Goal: Information Seeking & Learning: Learn about a topic

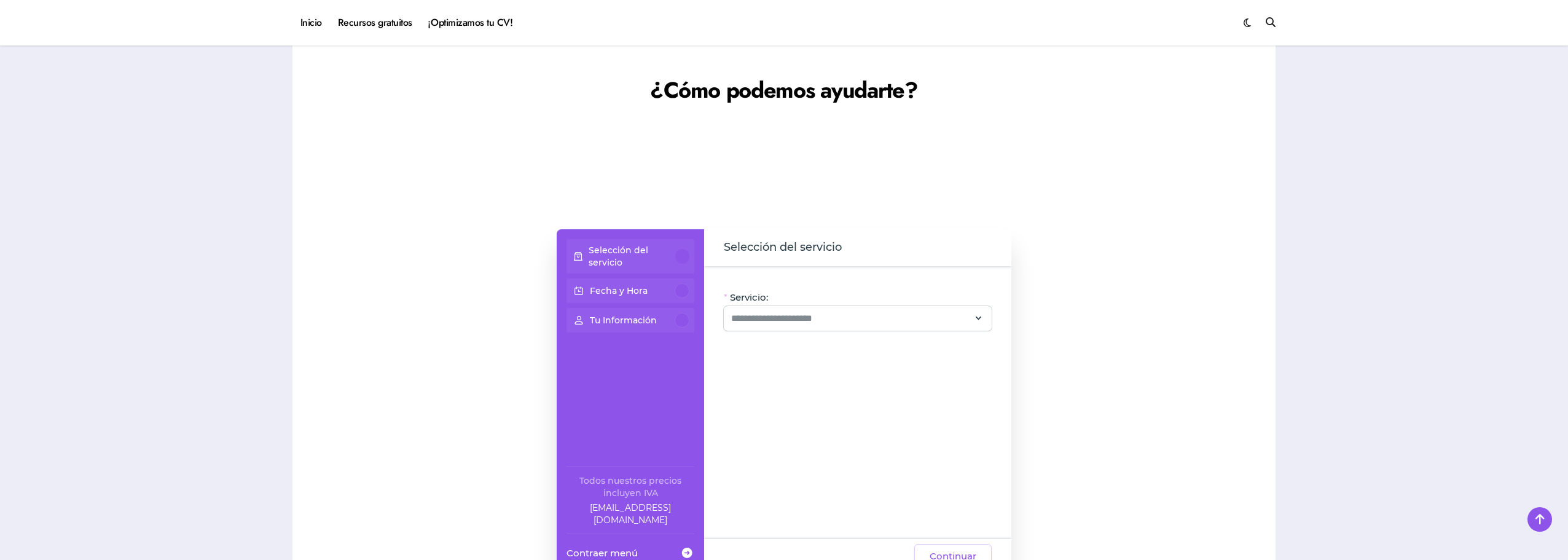
scroll to position [861, 0]
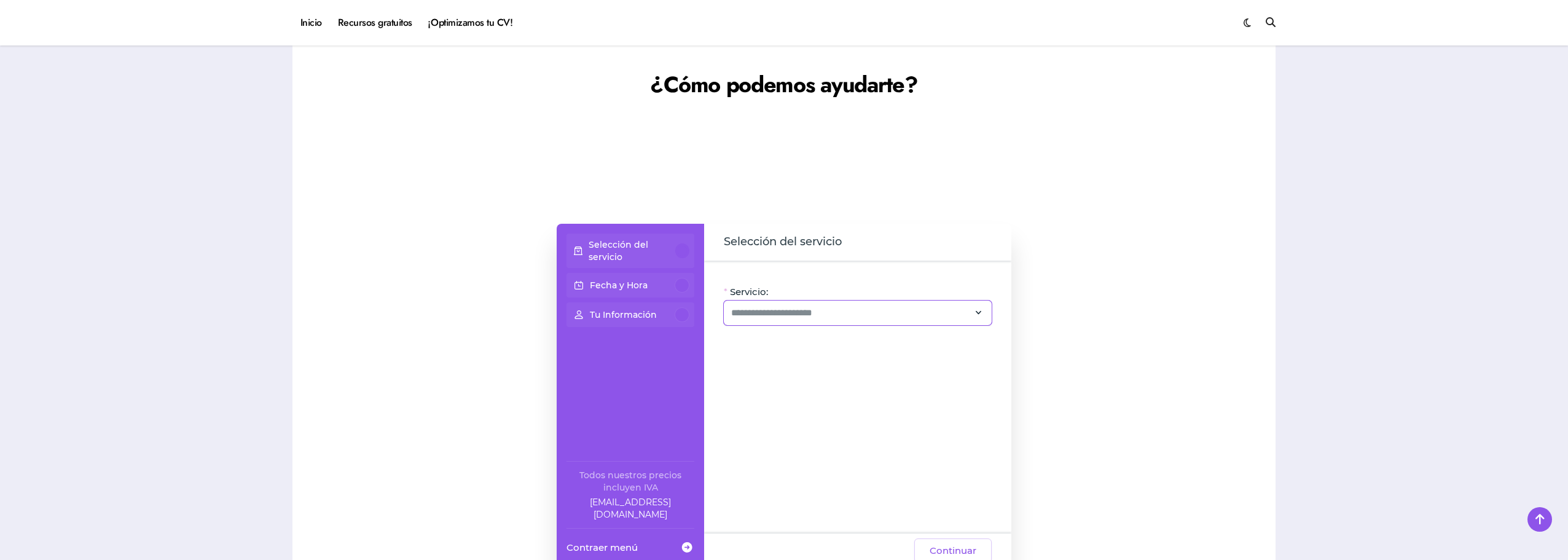
click at [738, 305] on div at bounding box center [857, 312] width 268 height 24
click at [862, 392] on span "Paquetes y Promos (5)" at bounding box center [863, 401] width 278 height 20
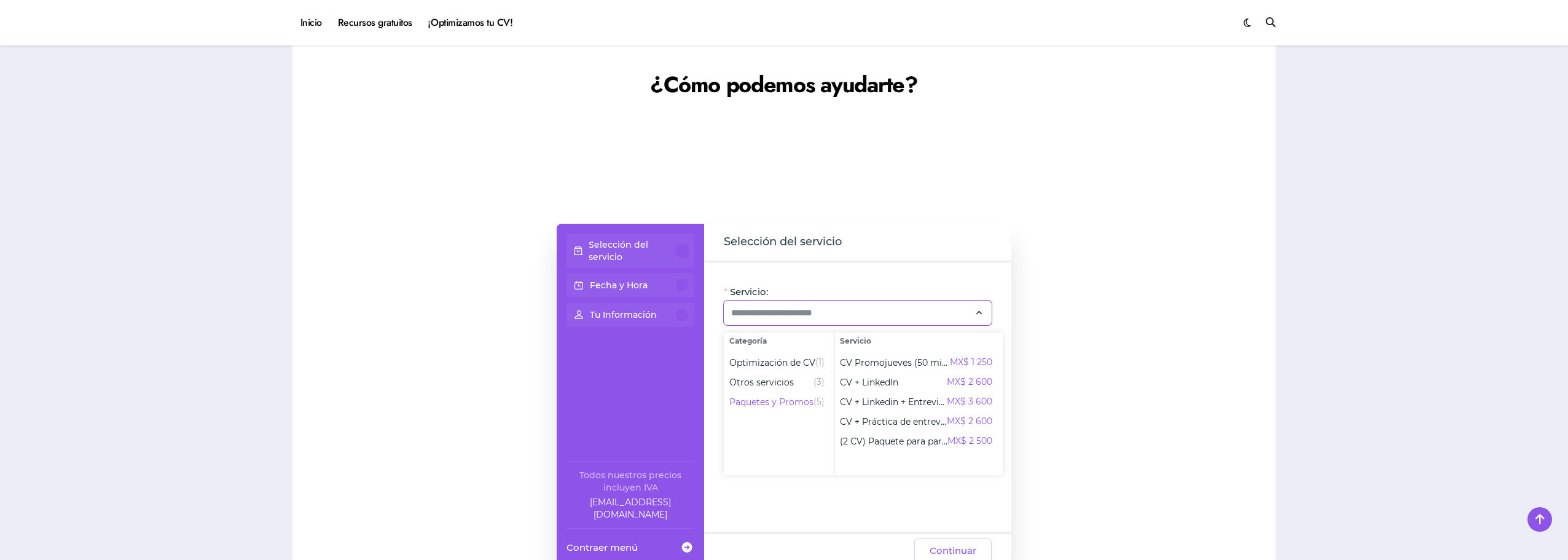
click at [482, 380] on div at bounding box center [418, 396] width 227 height 467
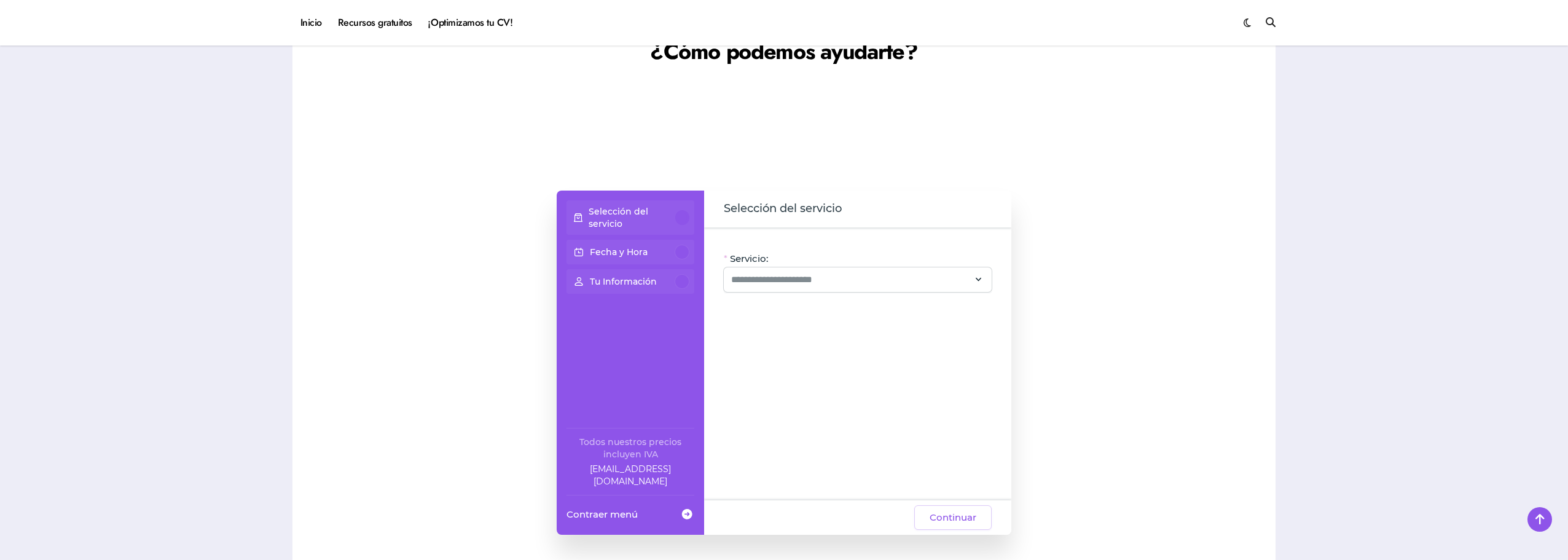
scroll to position [922, 0]
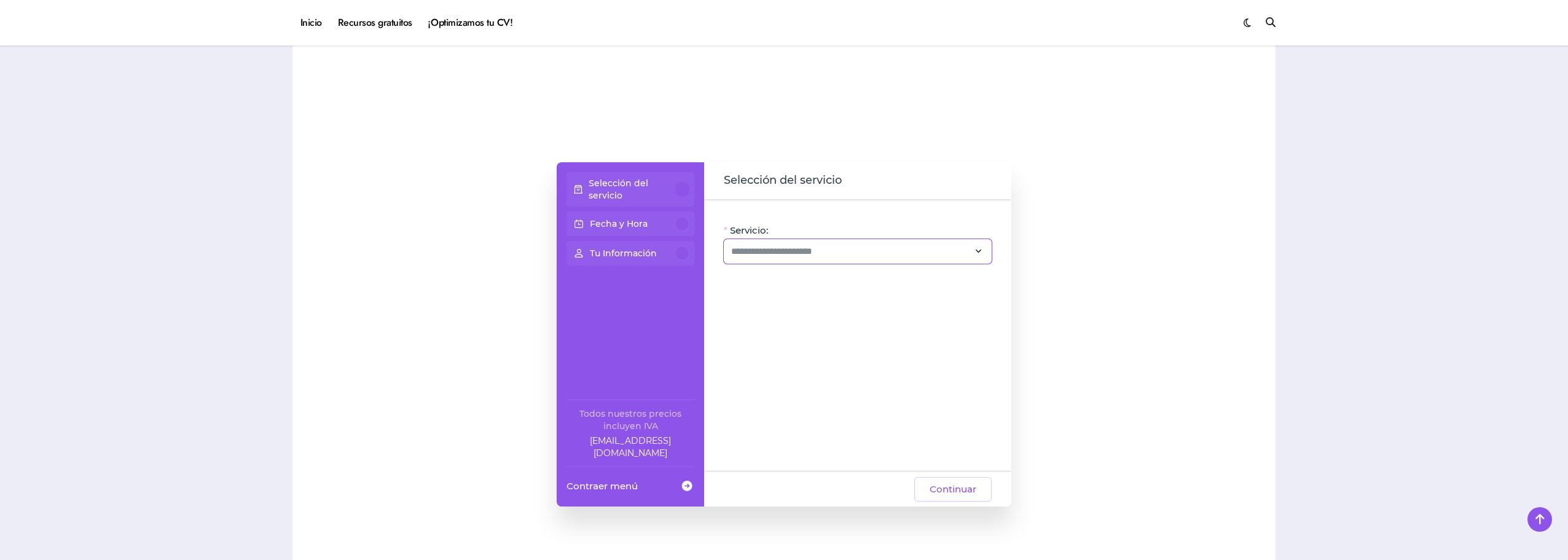
click at [783, 262] on div at bounding box center [857, 251] width 268 height 24
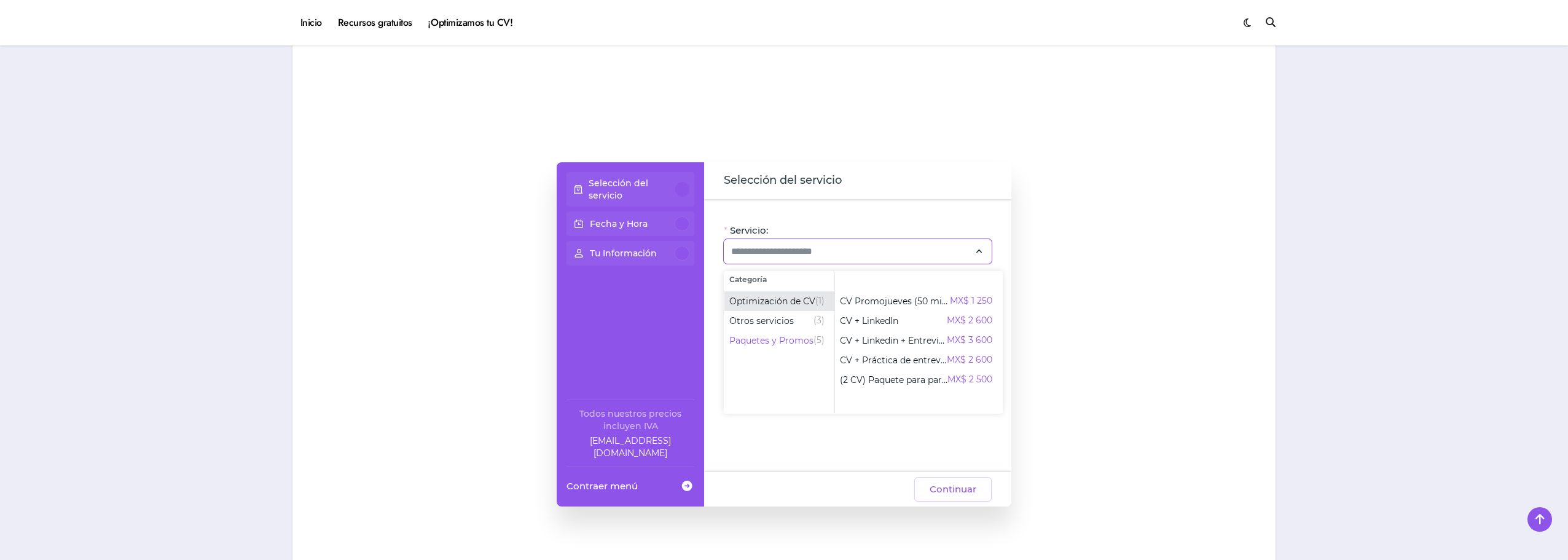
click at [781, 304] on span "Optimización de CV" at bounding box center [772, 301] width 86 height 12
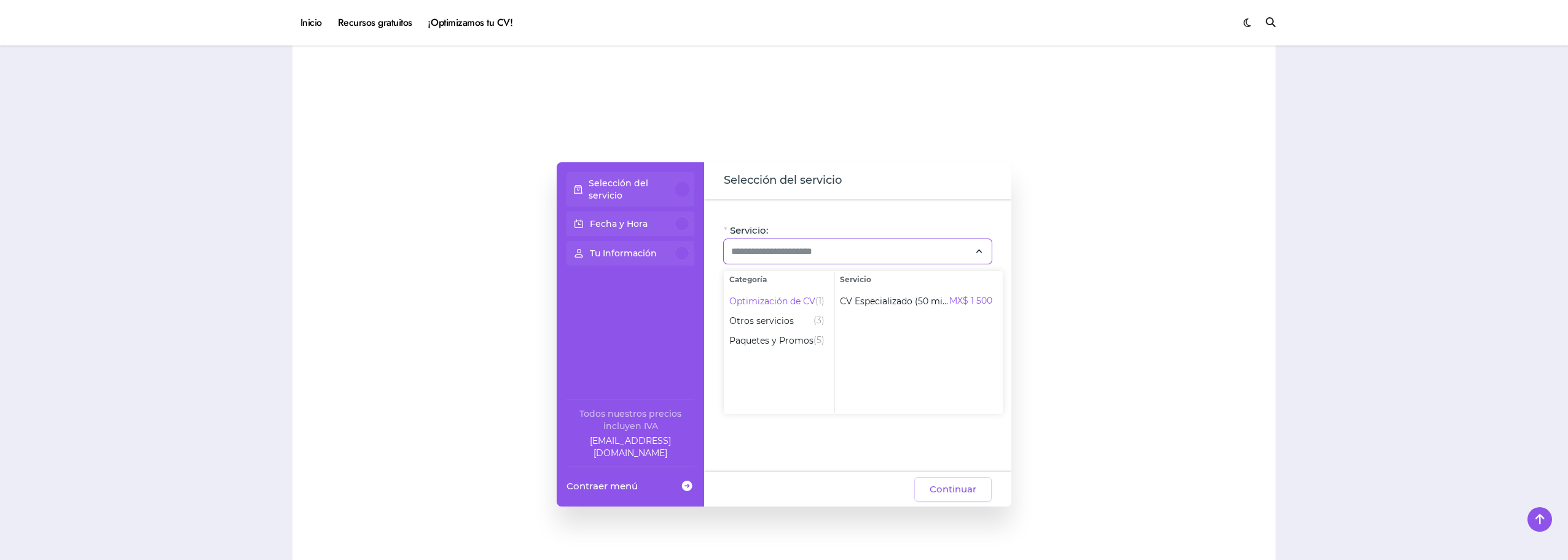
click at [1090, 294] on div at bounding box center [1149, 334] width 227 height 467
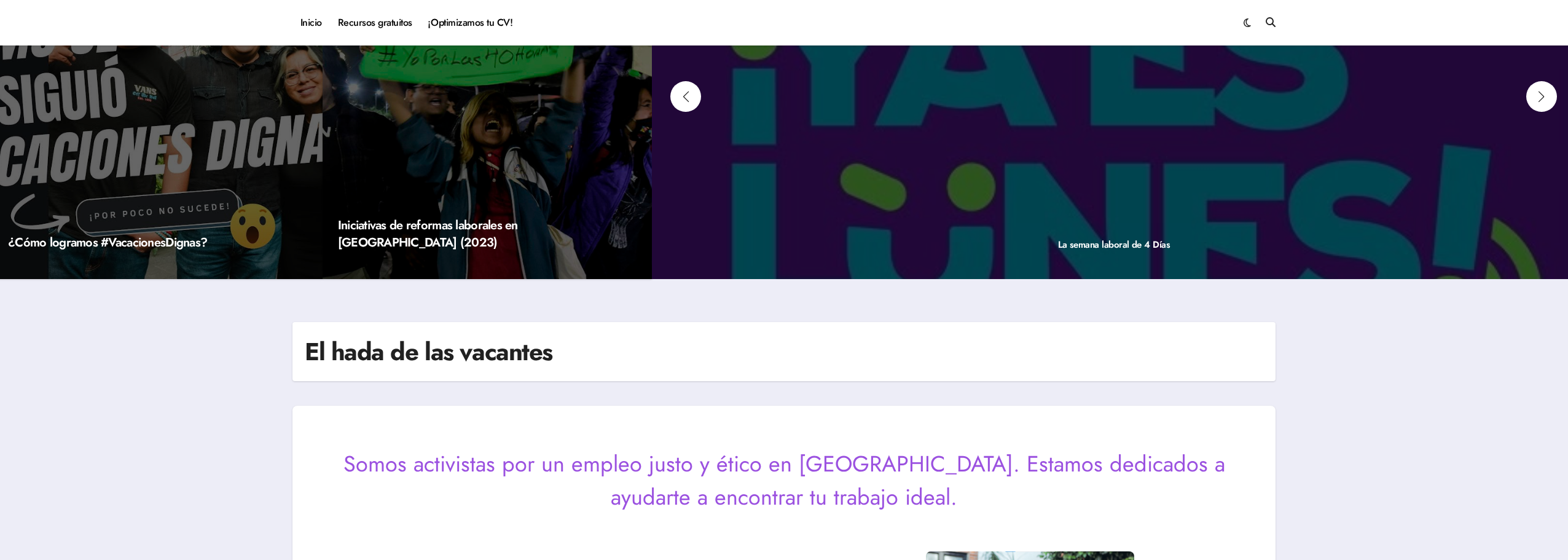
scroll to position [0, 0]
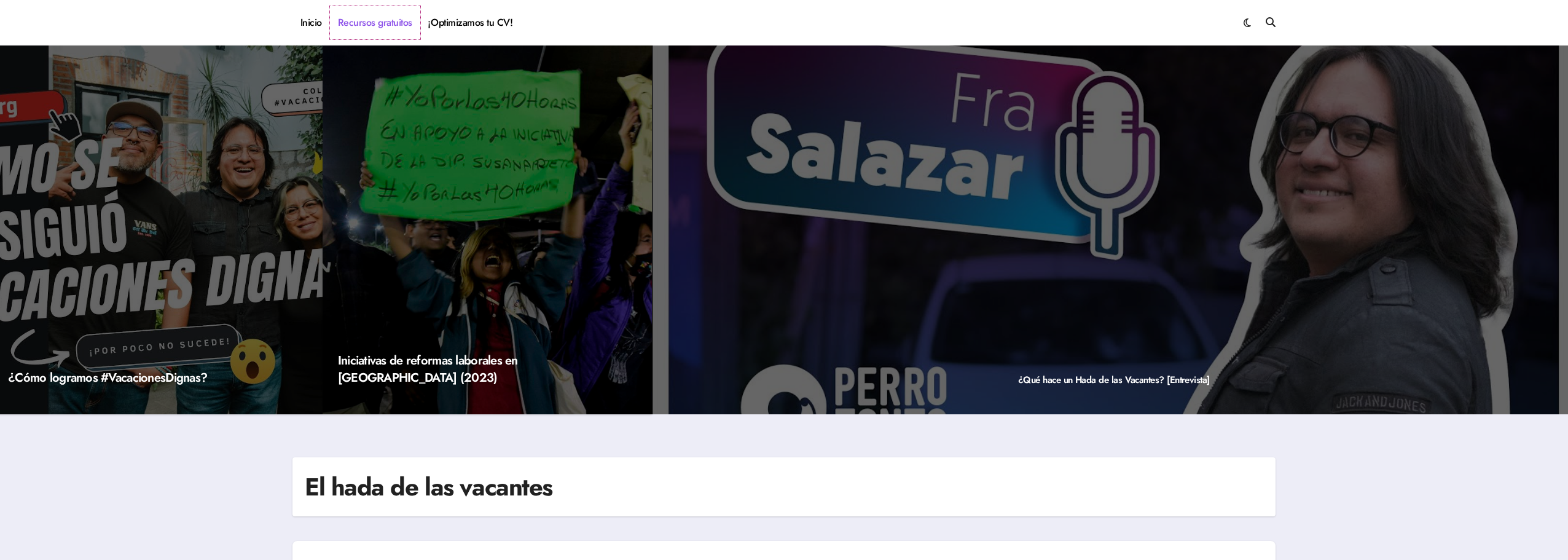
click at [384, 20] on link "Recursos gratuitos" at bounding box center [375, 23] width 91 height 34
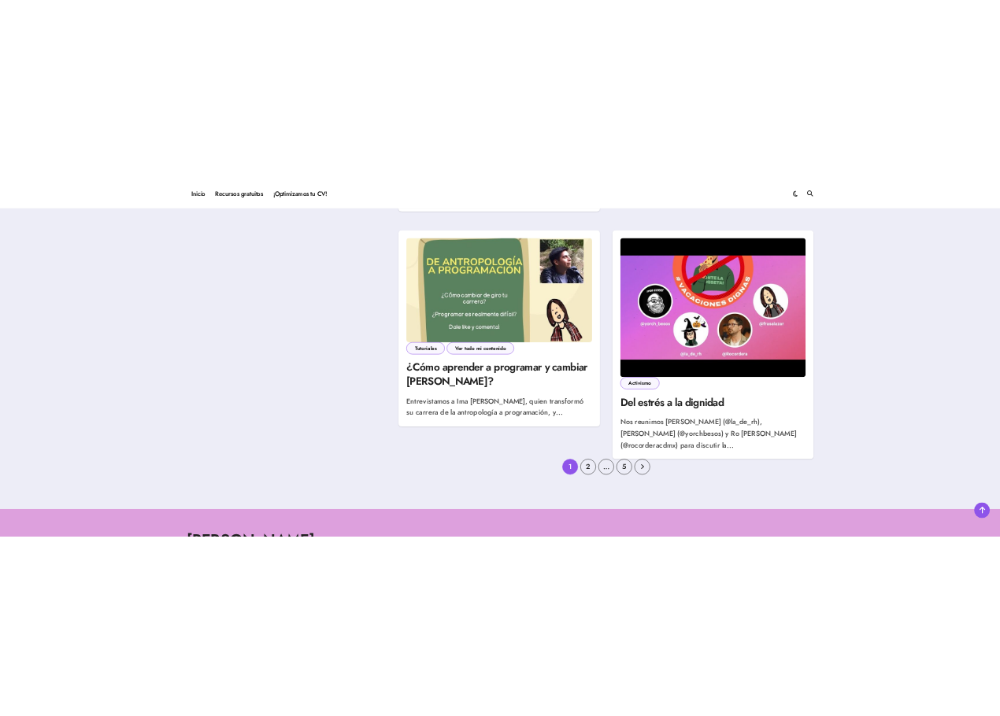
scroll to position [2191, 0]
